Goal: Entertainment & Leisure: Consume media (video, audio)

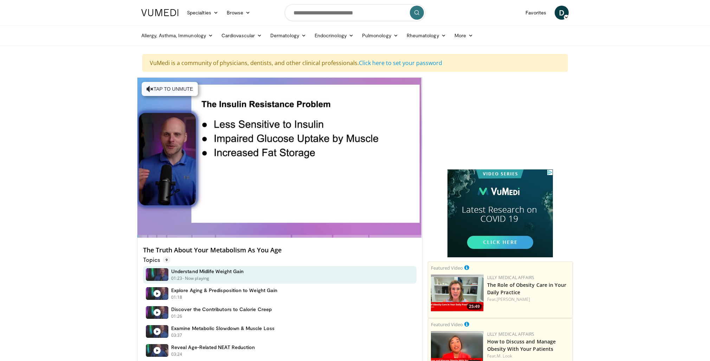
click at [333, 258] on div "Topics 9" at bounding box center [279, 258] width 273 height 9
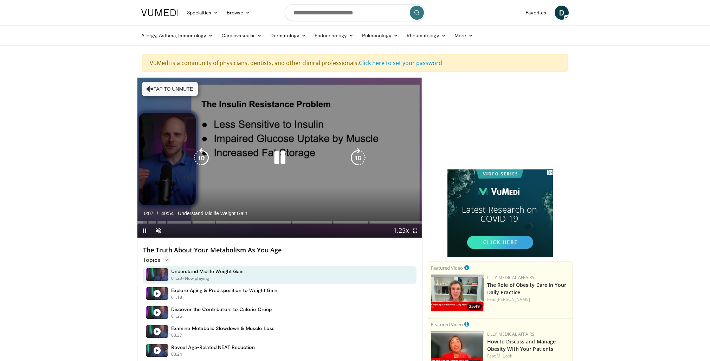
click at [253, 120] on div "10 seconds Tap to unmute" at bounding box center [279, 158] width 285 height 160
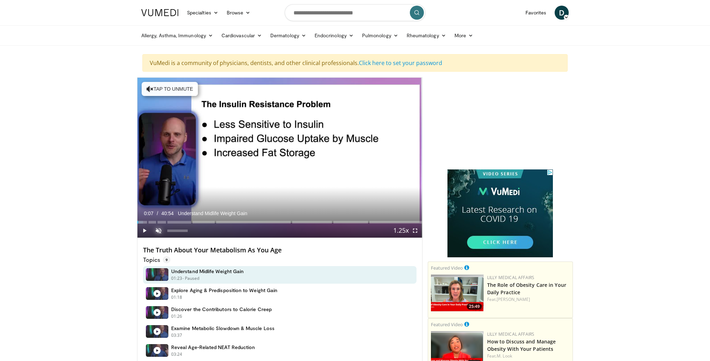
click at [158, 231] on span "Video Player" at bounding box center [159, 231] width 14 height 14
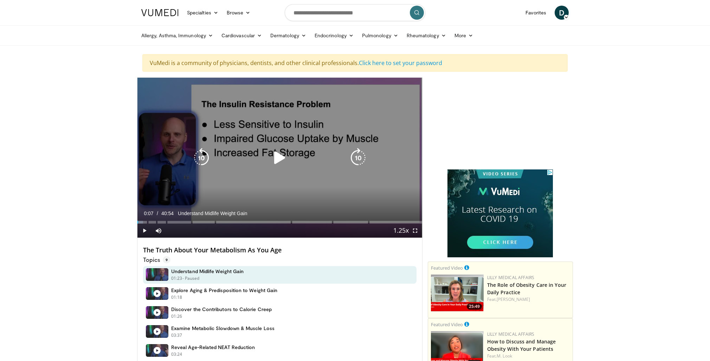
click at [325, 183] on div "10 seconds Tap to unmute" at bounding box center [279, 158] width 285 height 160
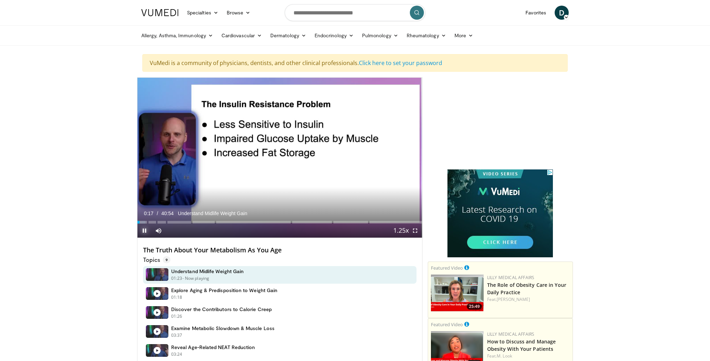
click at [140, 224] on span "Video Player" at bounding box center [144, 231] width 14 height 14
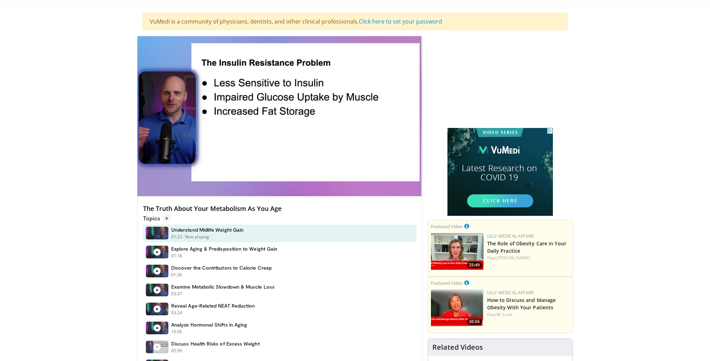
scroll to position [42, 0]
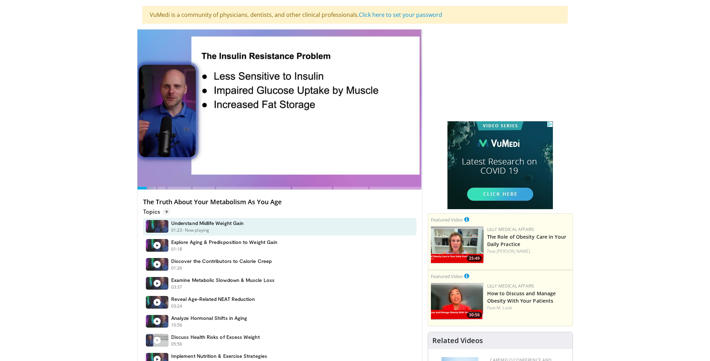
scroll to position [51, 0]
